Goal: Information Seeking & Learning: Learn about a topic

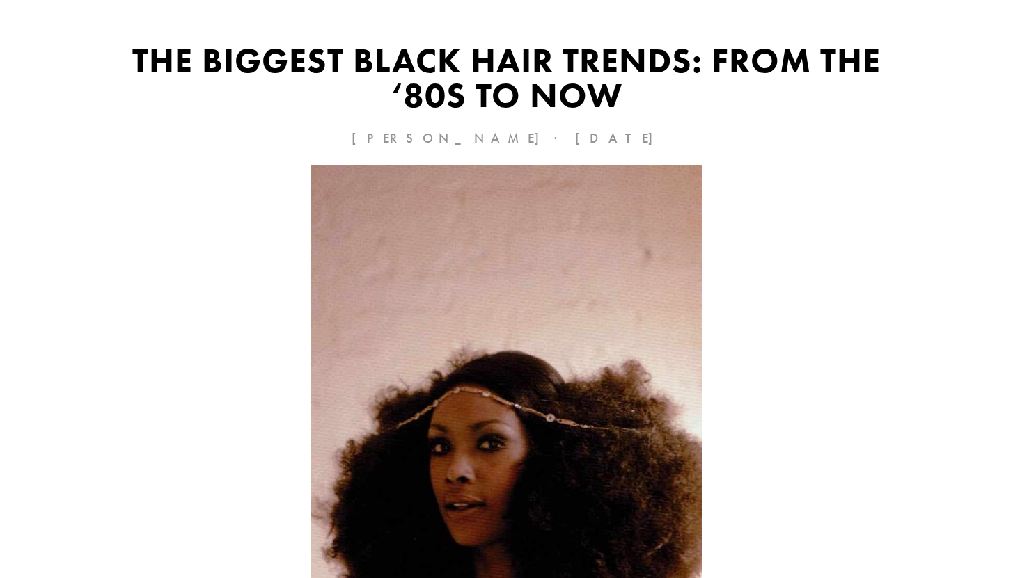
scroll to position [173, 0]
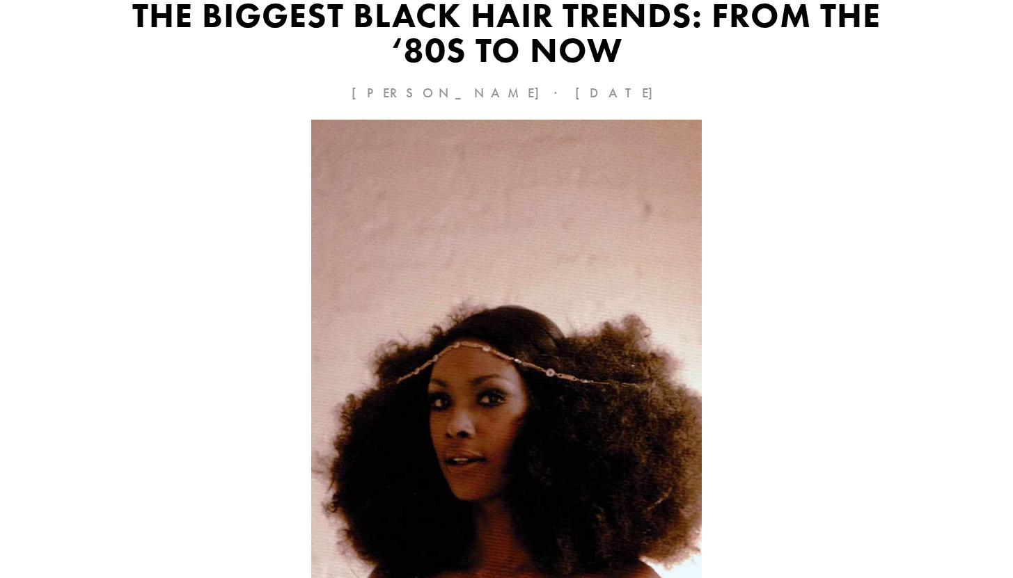
drag, startPoint x: 1022, startPoint y: 24, endPoint x: 1022, endPoint y: 35, distance: 11.1
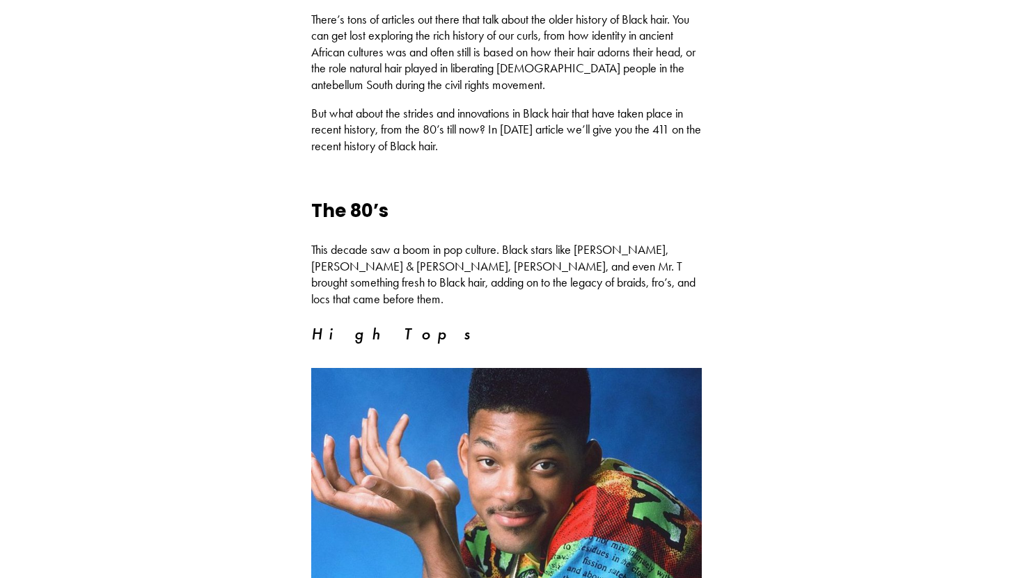
scroll to position [956, 0]
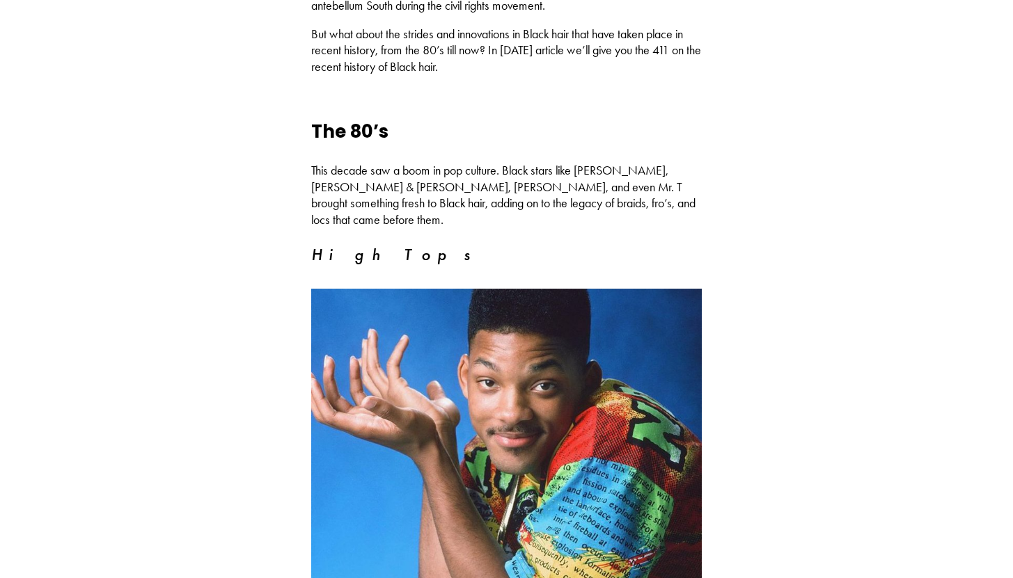
drag, startPoint x: 1022, startPoint y: 28, endPoint x: 1021, endPoint y: 76, distance: 48.0
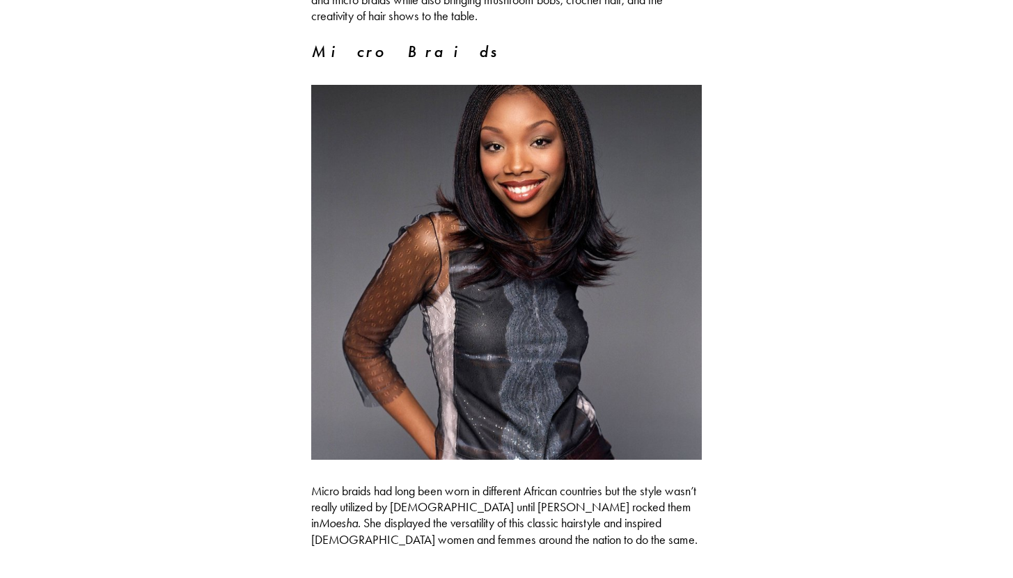
scroll to position [2476, 0]
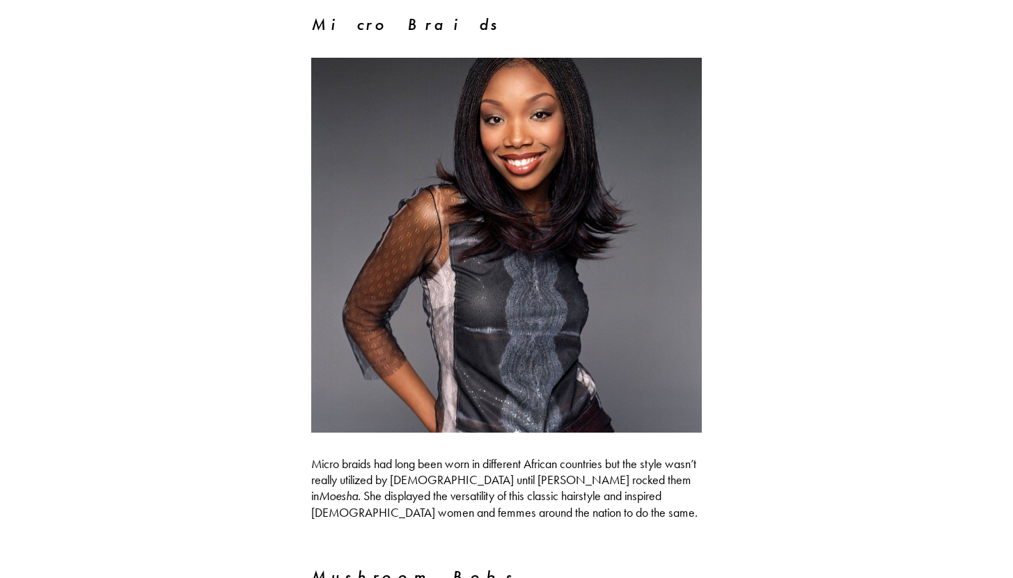
scroll to position [2514, 0]
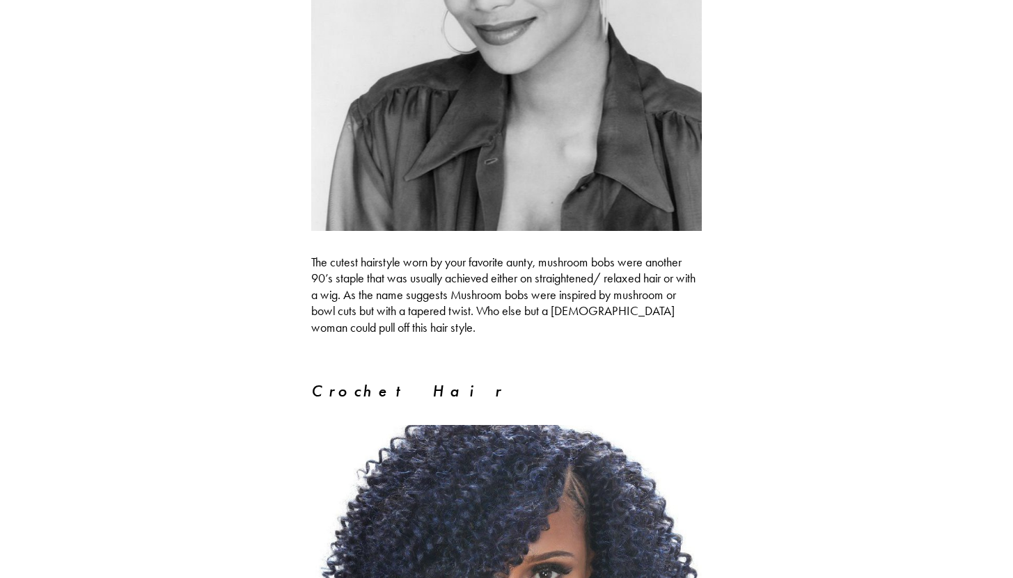
drag, startPoint x: 1022, startPoint y: 154, endPoint x: 1022, endPoint y: 207, distance: 52.9
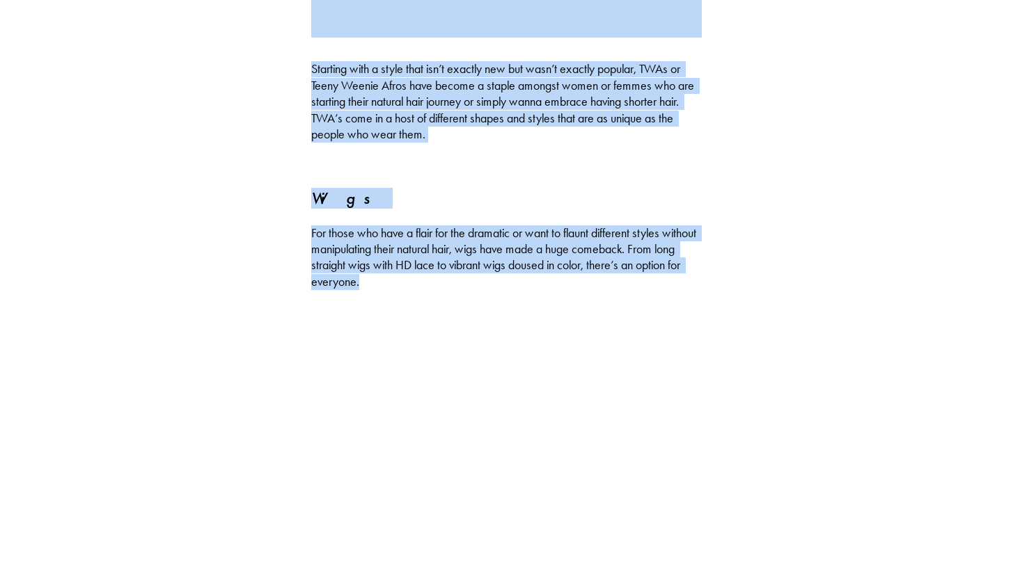
scroll to position [5120, 0]
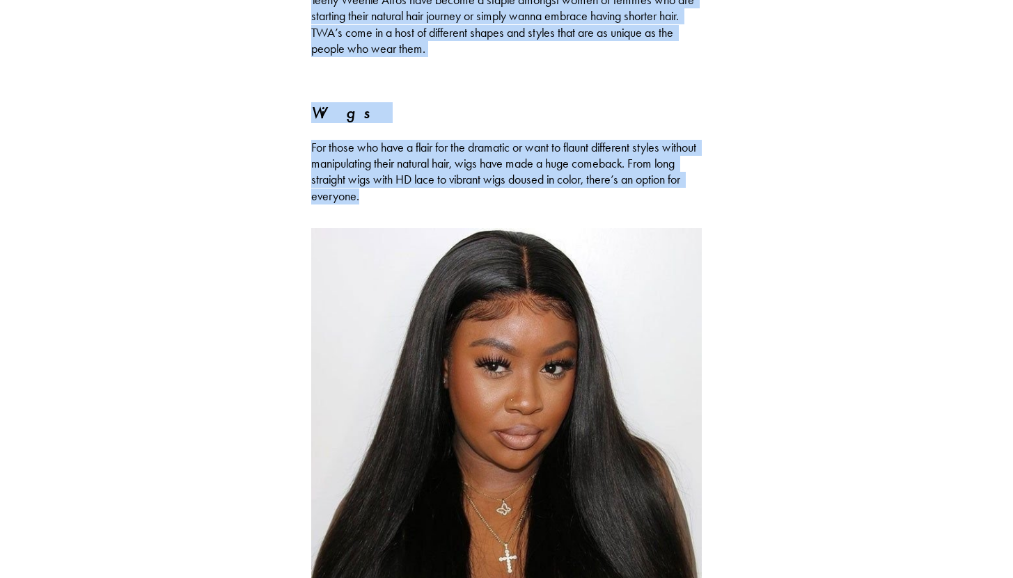
drag, startPoint x: 1022, startPoint y: 207, endPoint x: 1017, endPoint y: 315, distance: 108.0
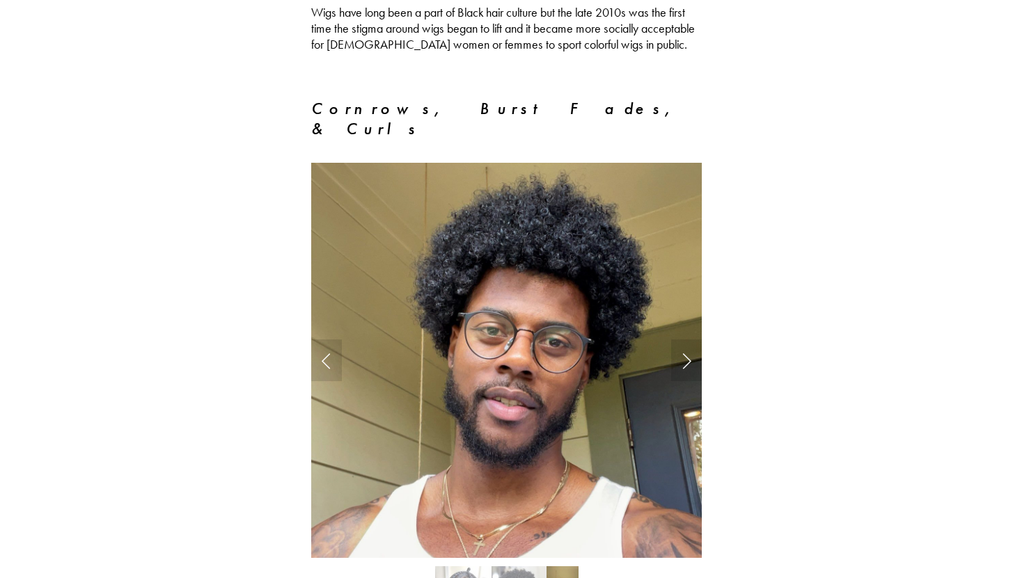
scroll to position [5763, 0]
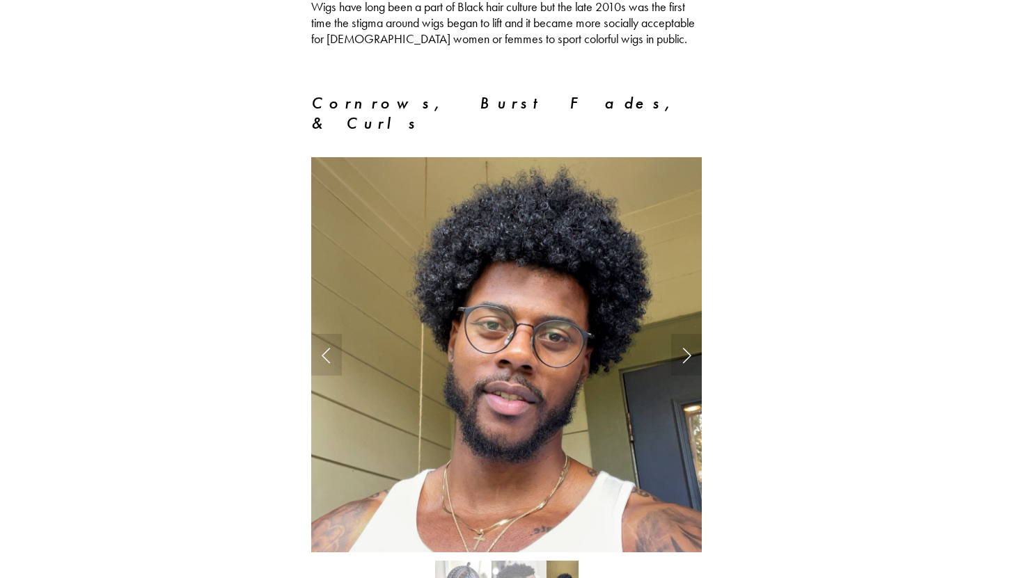
drag, startPoint x: 1022, startPoint y: 334, endPoint x: 1022, endPoint y: 374, distance: 39.7
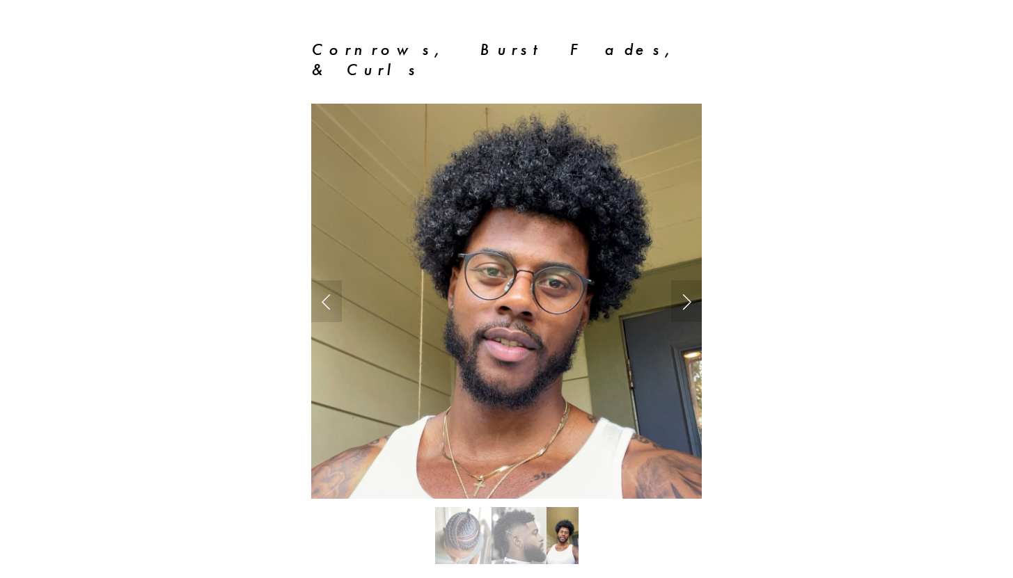
scroll to position [5976, 0]
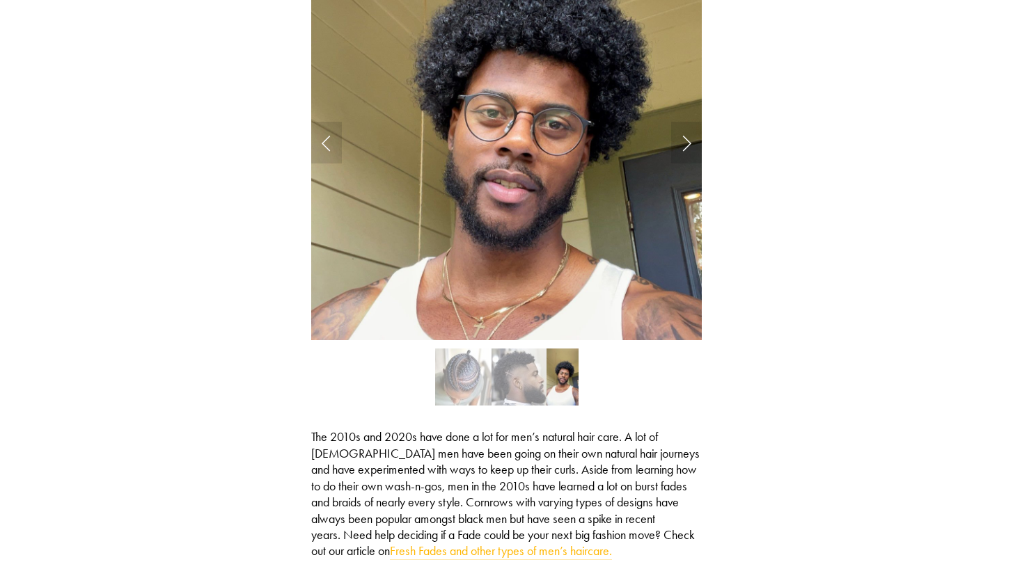
drag, startPoint x: 1022, startPoint y: 374, endPoint x: 1022, endPoint y: 395, distance: 20.9
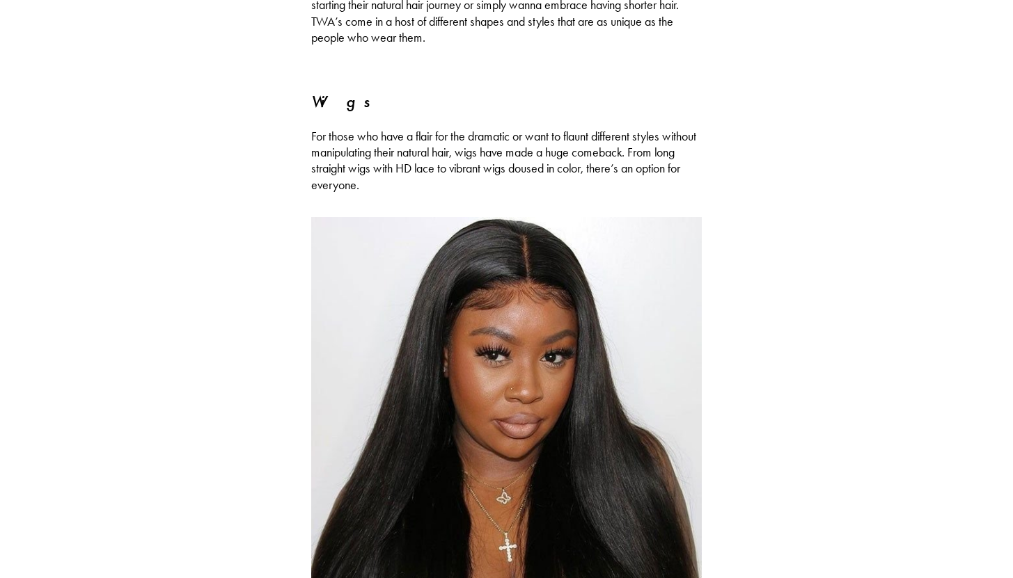
scroll to position [5696, 0]
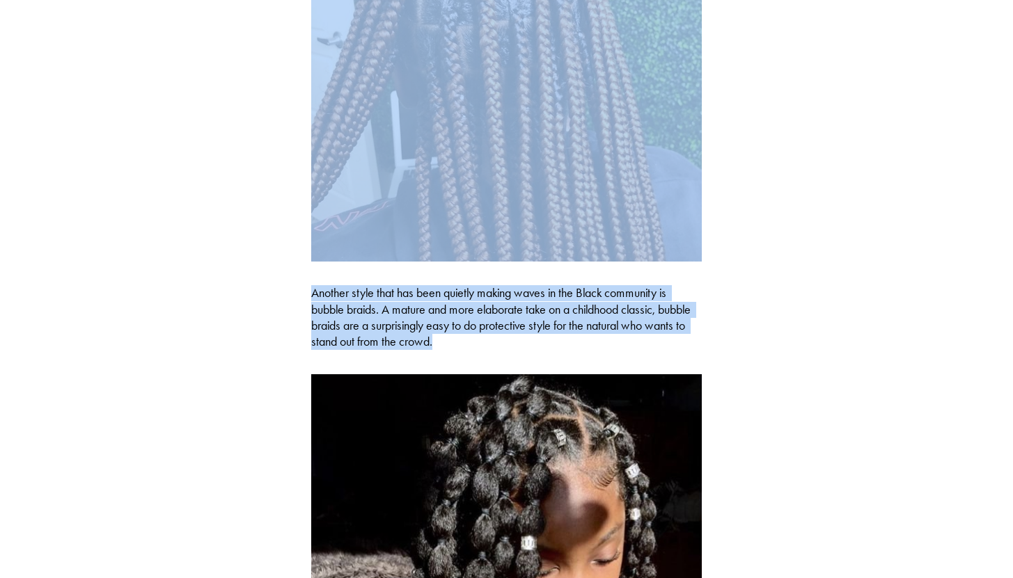
drag, startPoint x: 1022, startPoint y: 369, endPoint x: 1018, endPoint y: 447, distance: 78.7
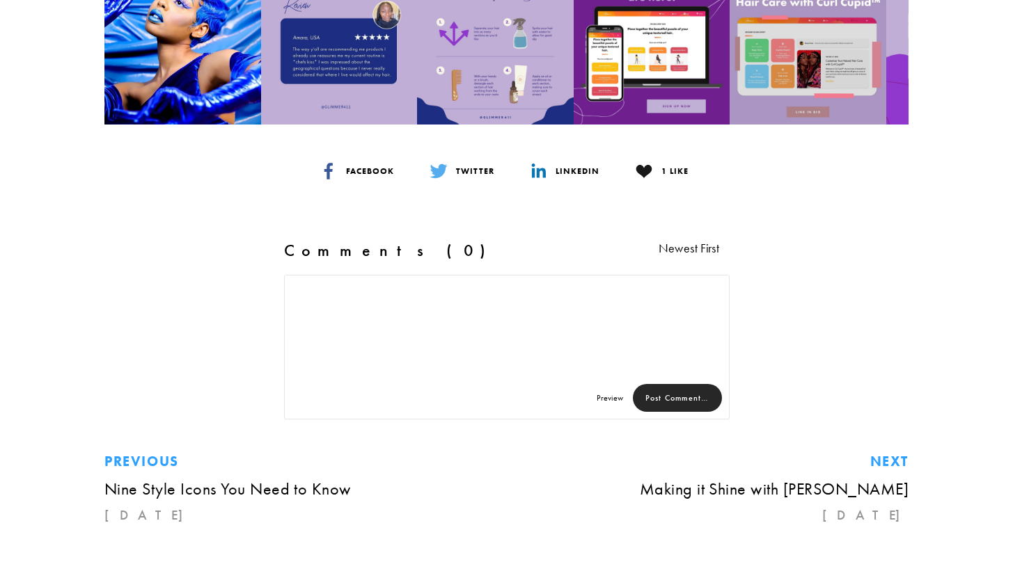
scroll to position [3763, 0]
